Goal: Transaction & Acquisition: Obtain resource

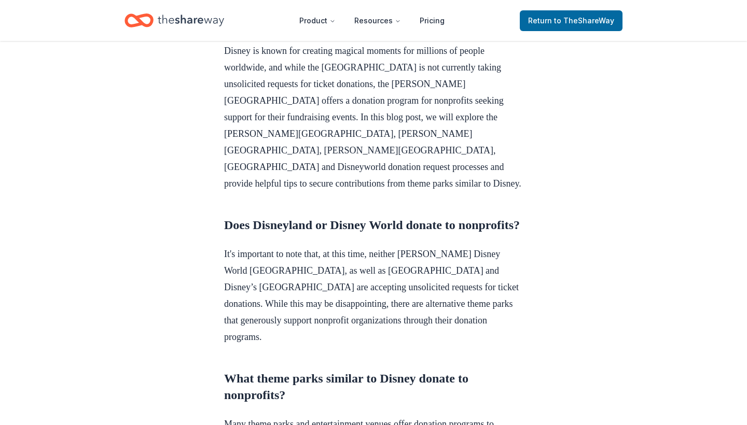
scroll to position [346, 0]
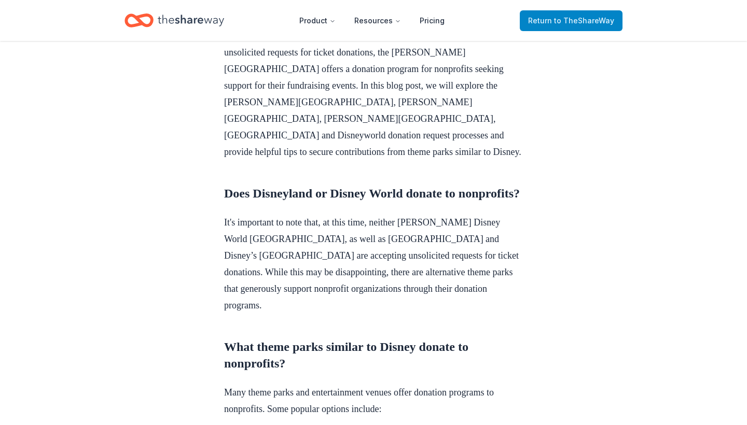
click at [553, 28] on link "Return to TheShareWay" at bounding box center [571, 20] width 103 height 21
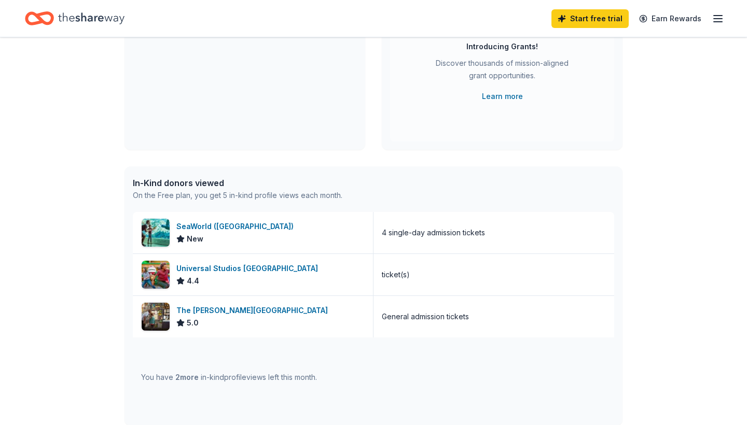
scroll to position [148, 0]
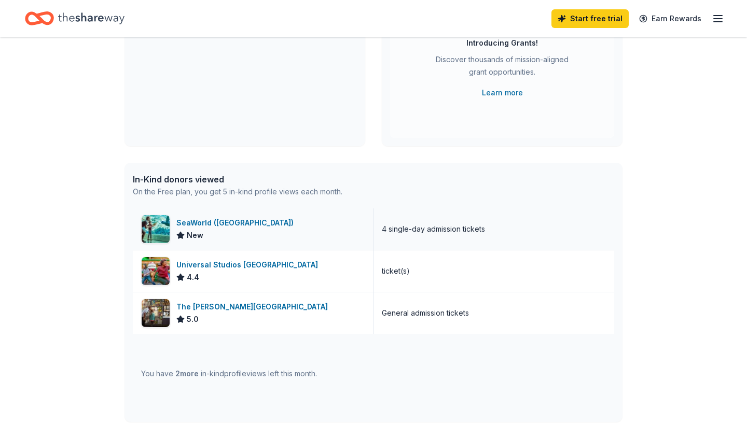
click at [307, 242] on div "SeaWorld ([GEOGRAPHIC_DATA]) New" at bounding box center [253, 228] width 241 height 41
click at [278, 310] on div "The [PERSON_NAME][GEOGRAPHIC_DATA] 5.0" at bounding box center [253, 313] width 241 height 41
click at [290, 272] on div "Universal Studios Hollywood 4.4" at bounding box center [253, 270] width 241 height 41
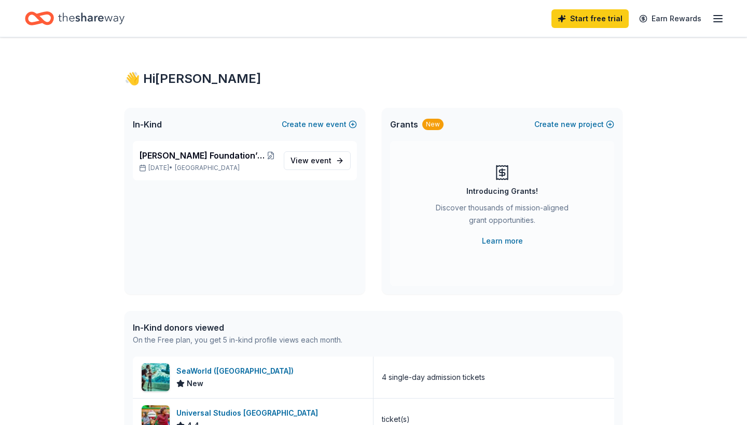
scroll to position [0, 0]
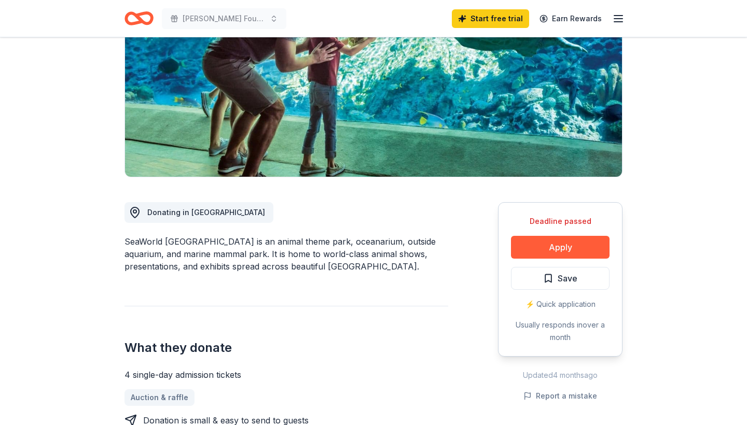
scroll to position [138, 0]
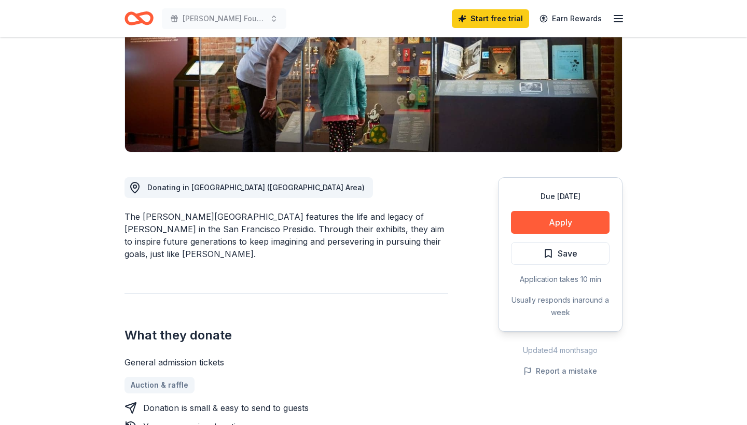
scroll to position [164, 0]
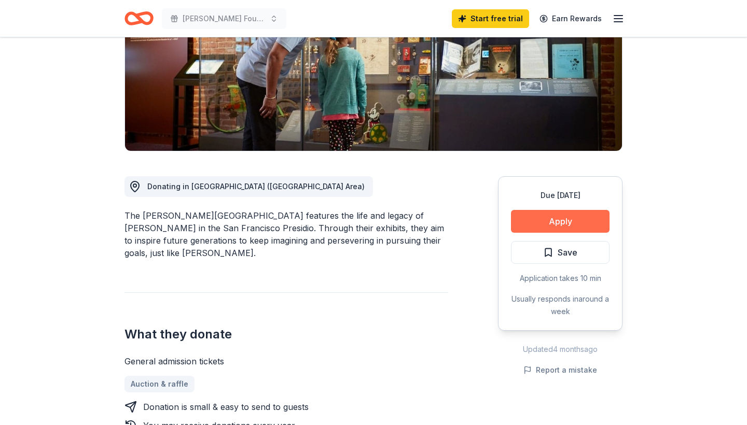
click at [553, 219] on button "Apply" at bounding box center [560, 221] width 99 height 23
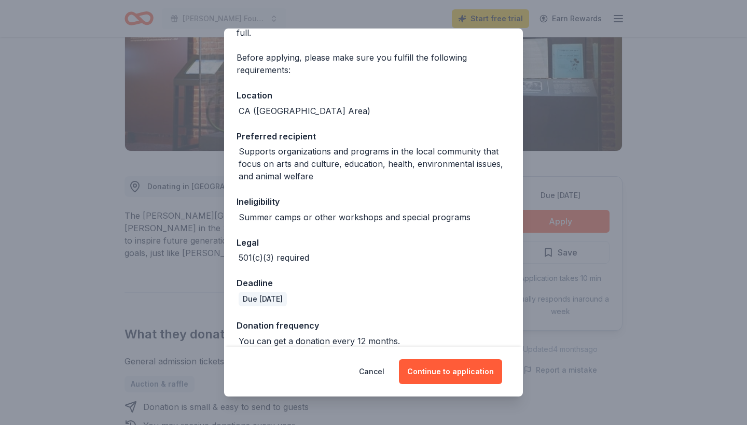
scroll to position [77, 0]
click at [453, 369] on button "Continue to application" at bounding box center [450, 371] width 103 height 25
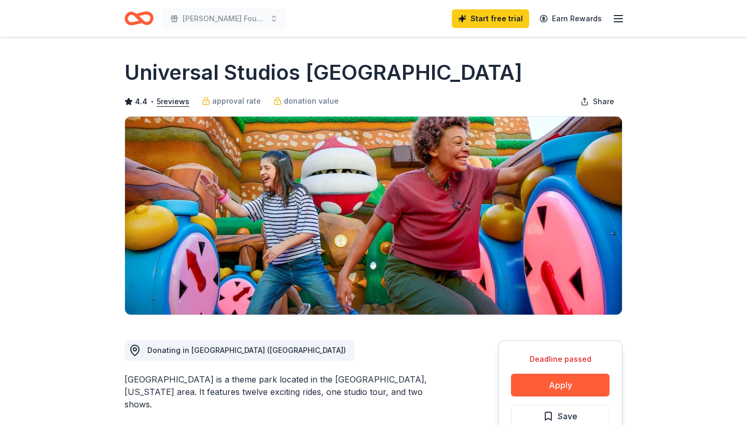
scroll to position [16, 0]
